Goal: Transaction & Acquisition: Purchase product/service

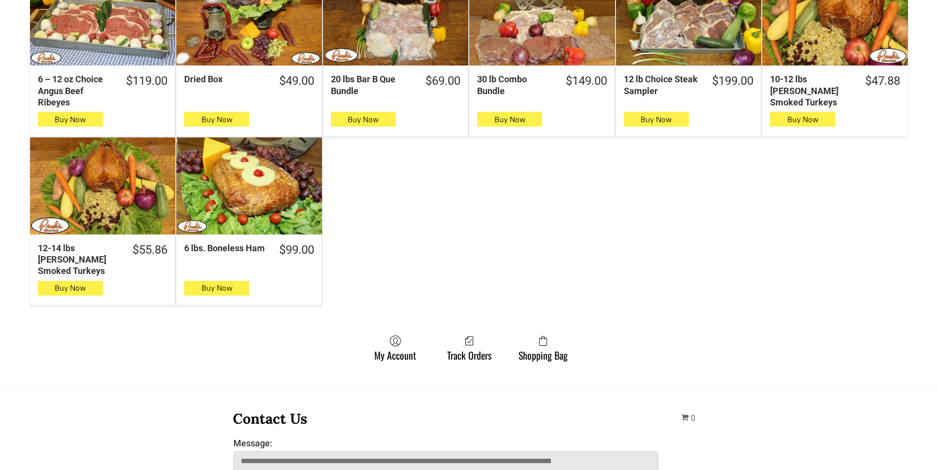
scroll to position [443, 0]
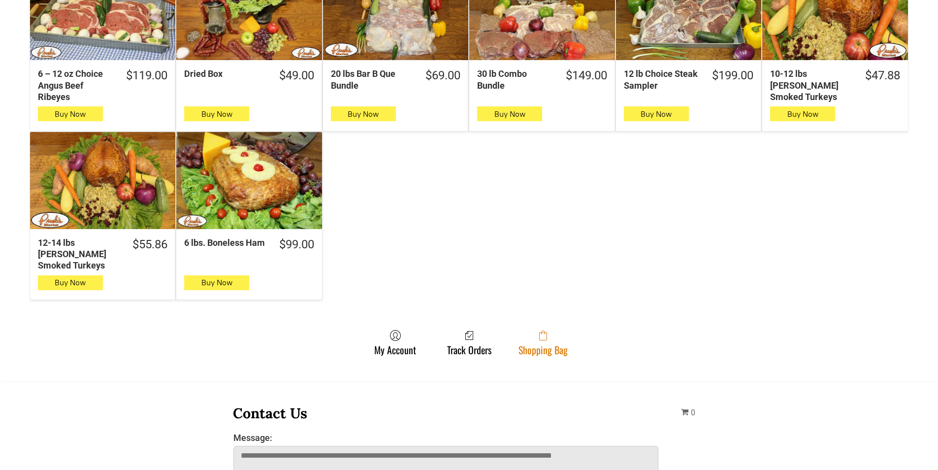
click at [557, 329] on span at bounding box center [542, 335] width 49 height 12
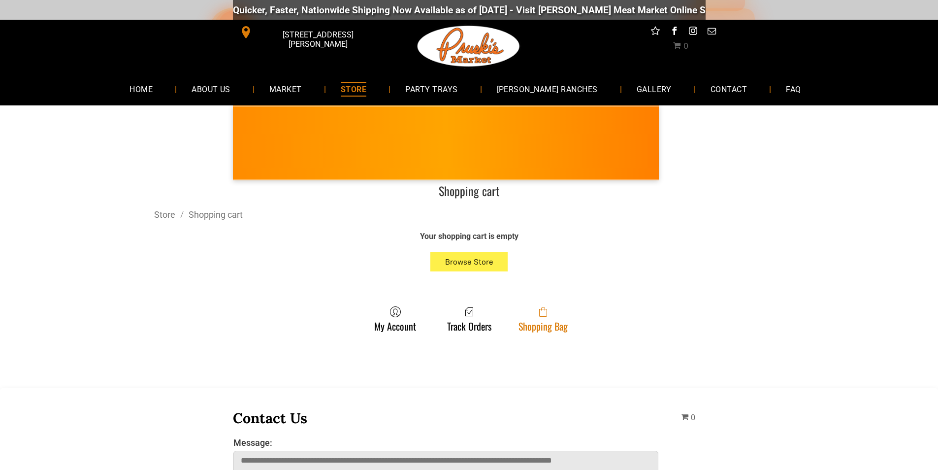
click at [536, 329] on link "Shopping Bag" at bounding box center [543, 319] width 59 height 26
click at [523, 316] on span at bounding box center [542, 312] width 49 height 12
click at [525, 309] on span at bounding box center [542, 312] width 49 height 12
